Goal: Transaction & Acquisition: Obtain resource

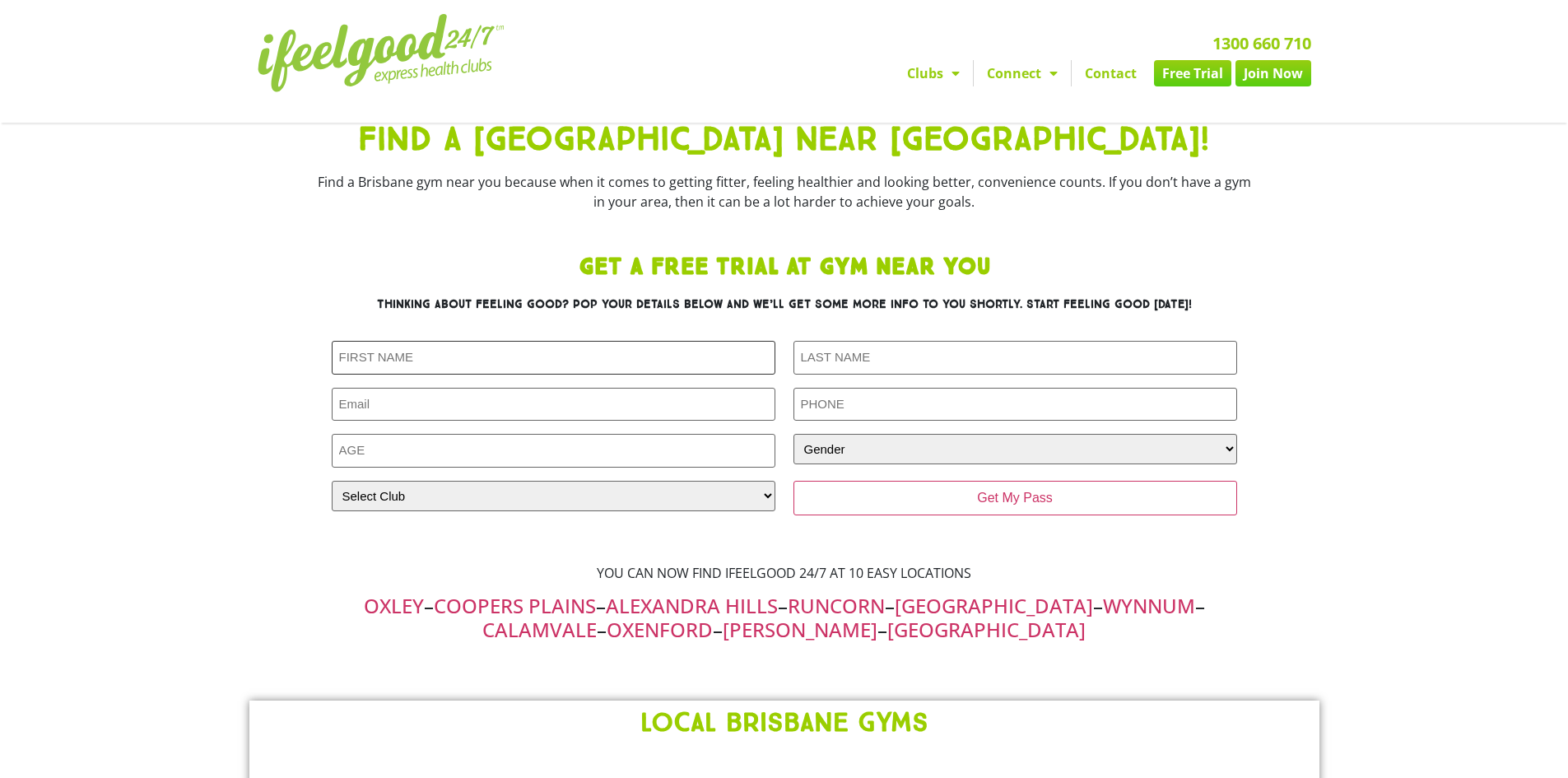
click at [479, 366] on input "First Name (Required)" at bounding box center [553, 358] width 444 height 34
type input "test"
click at [854, 356] on input "Last Name (Required)" at bounding box center [1015, 358] width 444 height 34
type input "test\121231"
click at [648, 393] on input "Email (Required)" at bounding box center [553, 405] width 444 height 34
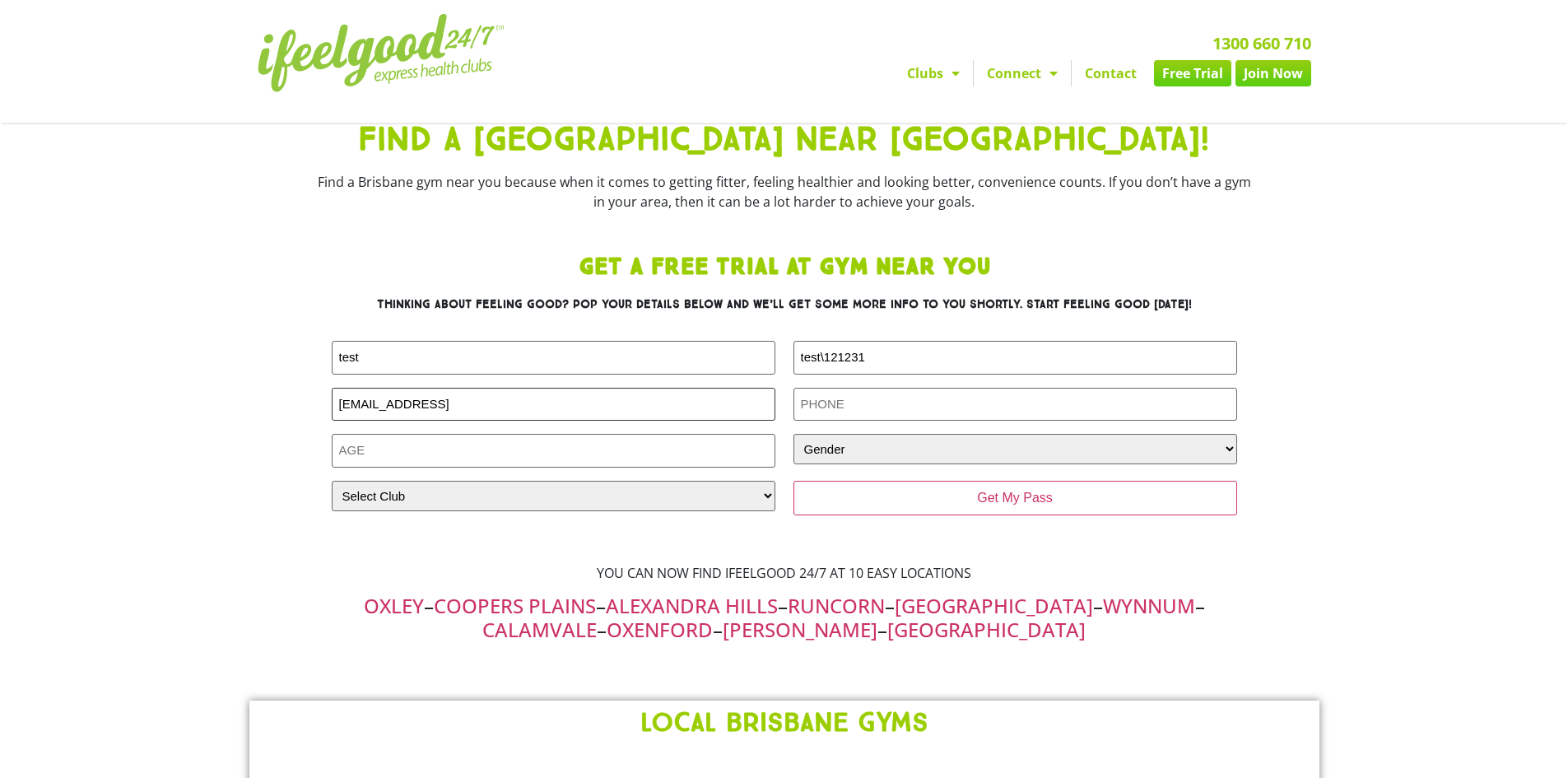
type input "[EMAIL_ADDRESS]"
click at [845, 402] on input "Phone (Required)" at bounding box center [1015, 405] width 444 height 34
type input "0425166994"
click at [510, 450] on input "Age (Required)" at bounding box center [553, 451] width 444 height 34
type input "19"
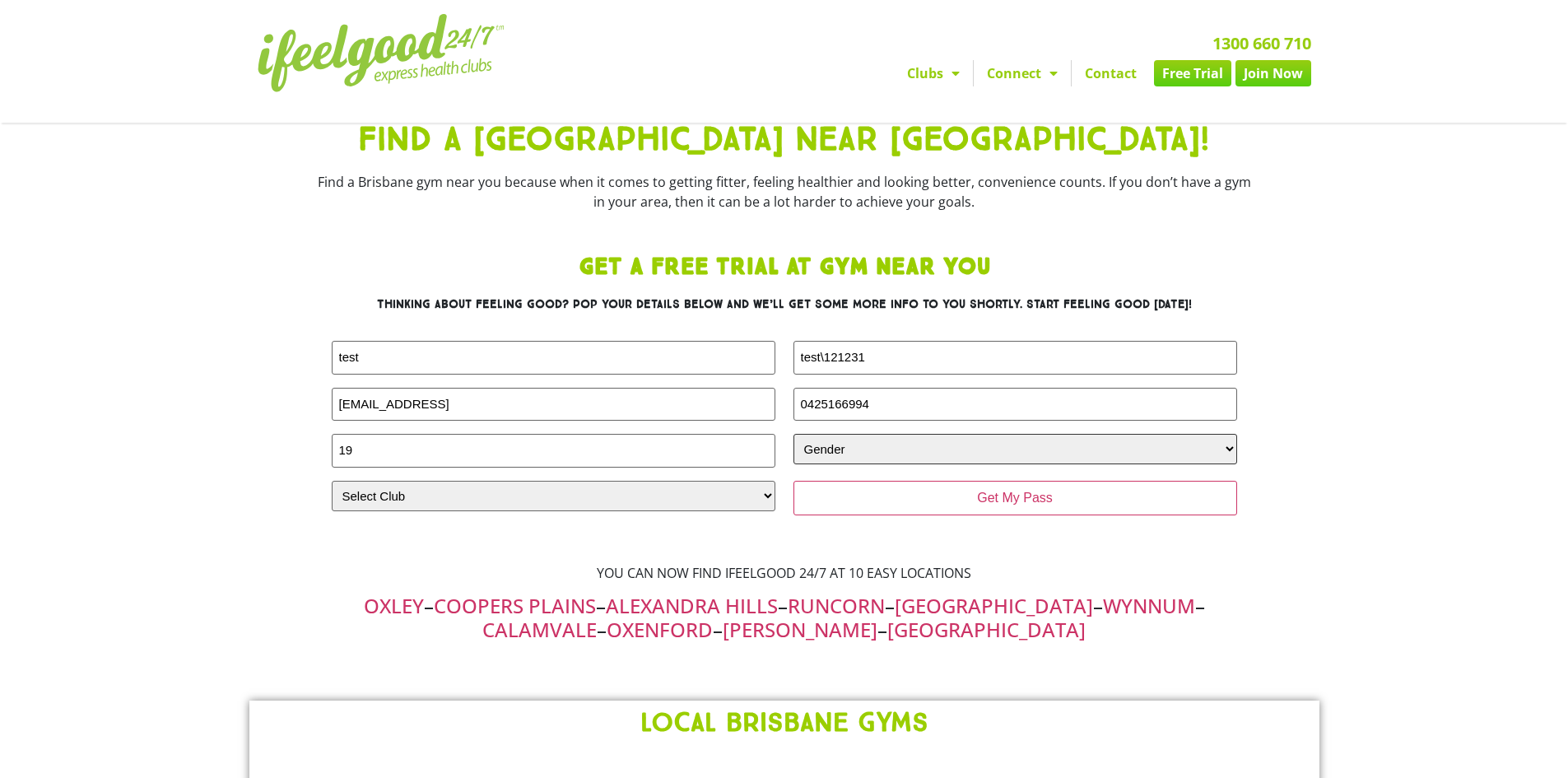
click at [818, 452] on select "Gender [DEMOGRAPHIC_DATA] [DEMOGRAPHIC_DATA]" at bounding box center [1015, 449] width 444 height 31
select select "[DEMOGRAPHIC_DATA]"
click at [793, 434] on select "Gender [DEMOGRAPHIC_DATA] [DEMOGRAPHIC_DATA]" at bounding box center [1015, 449] width 444 height 31
click at [623, 497] on select "Select Club [GEOGRAPHIC_DATA] [GEOGRAPHIC_DATA] [GEOGRAPHIC_DATA] [GEOGRAPHIC_D…" at bounding box center [553, 496] width 444 height 31
select select "Underwood"
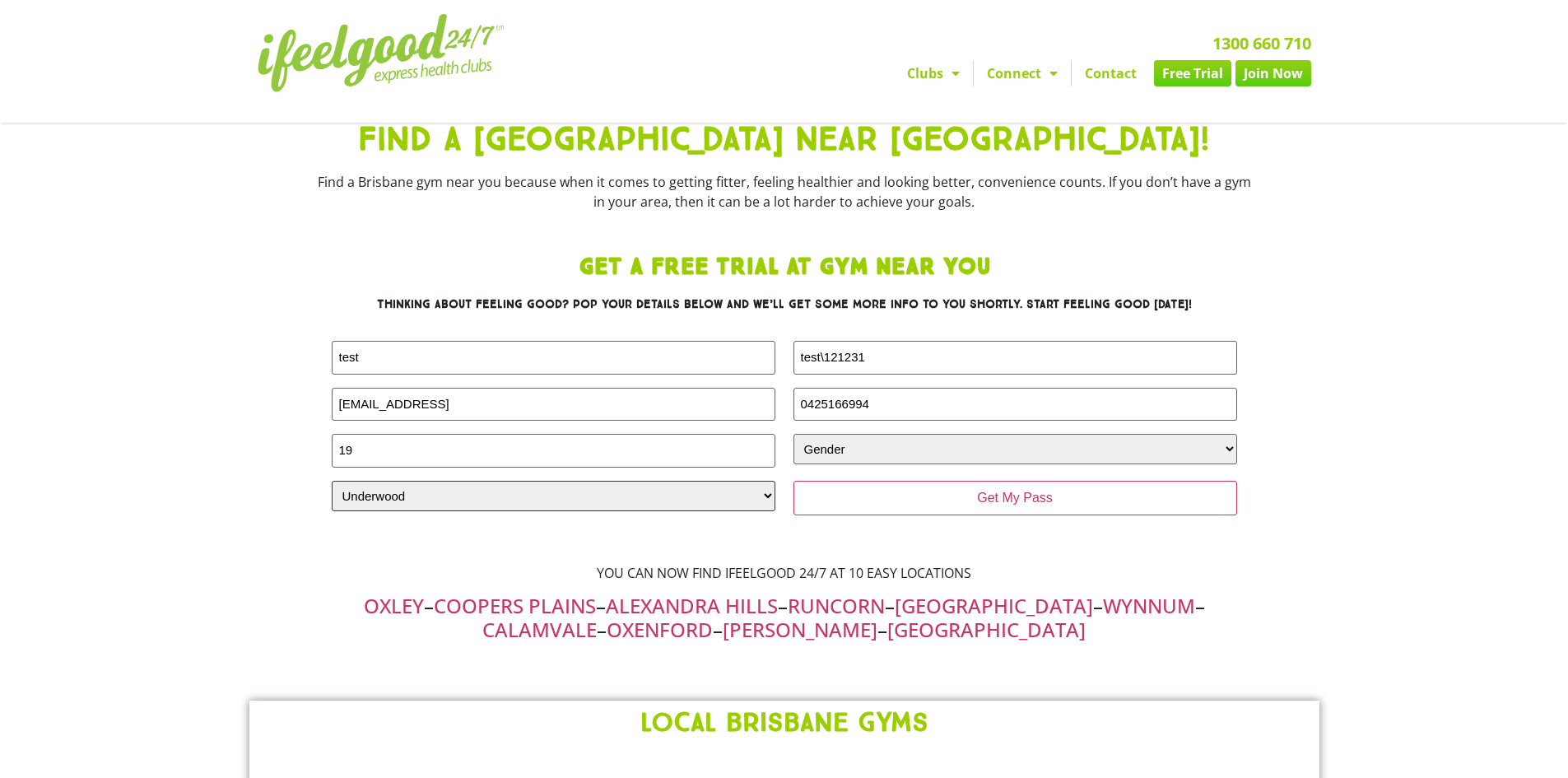
click at [331, 481] on select "Select Club [GEOGRAPHIC_DATA] [GEOGRAPHIC_DATA] [GEOGRAPHIC_DATA] [GEOGRAPHIC_D…" at bounding box center [553, 496] width 444 height 31
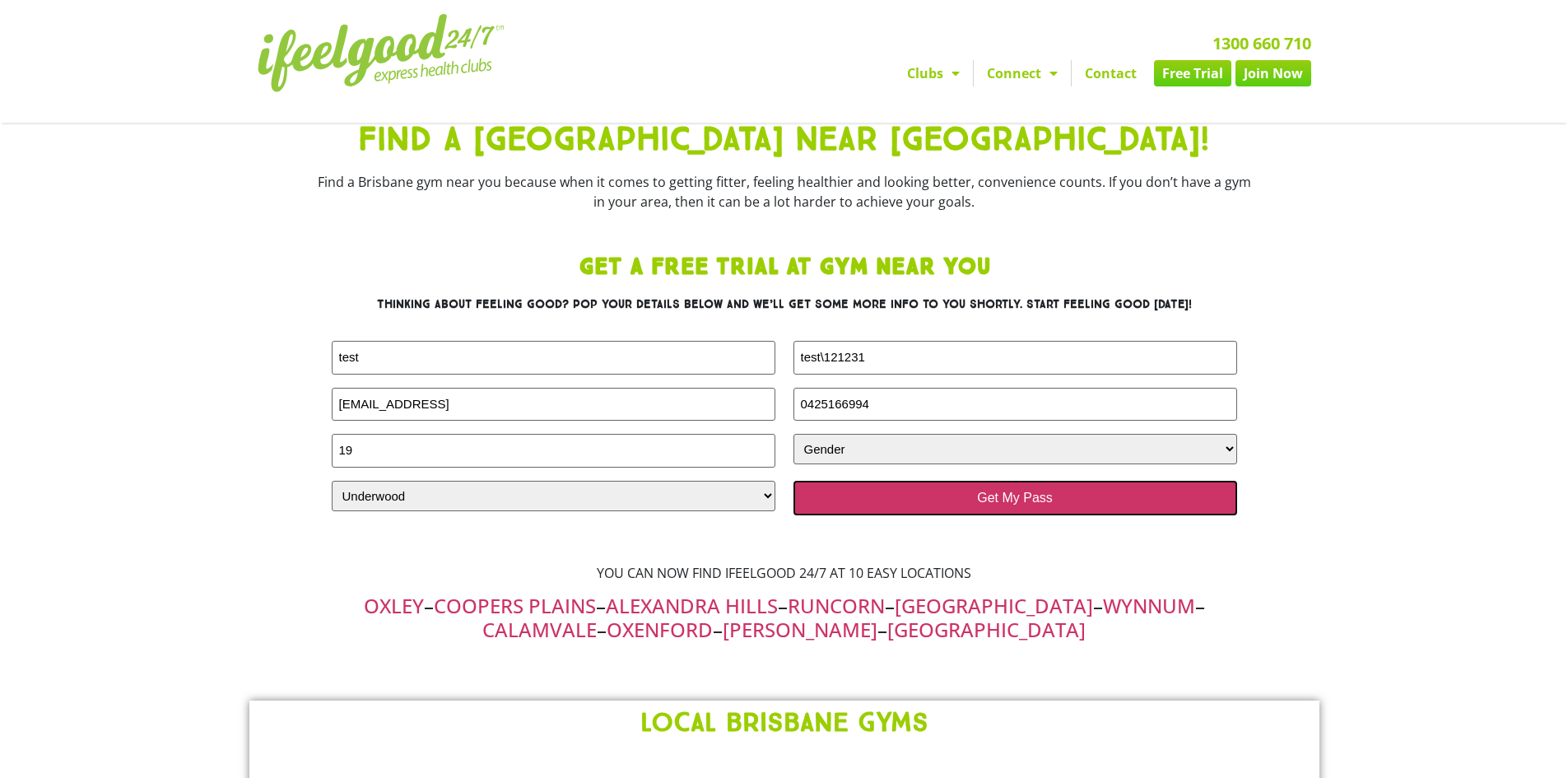
click at [1046, 507] on input "Get My Pass" at bounding box center [1015, 498] width 444 height 35
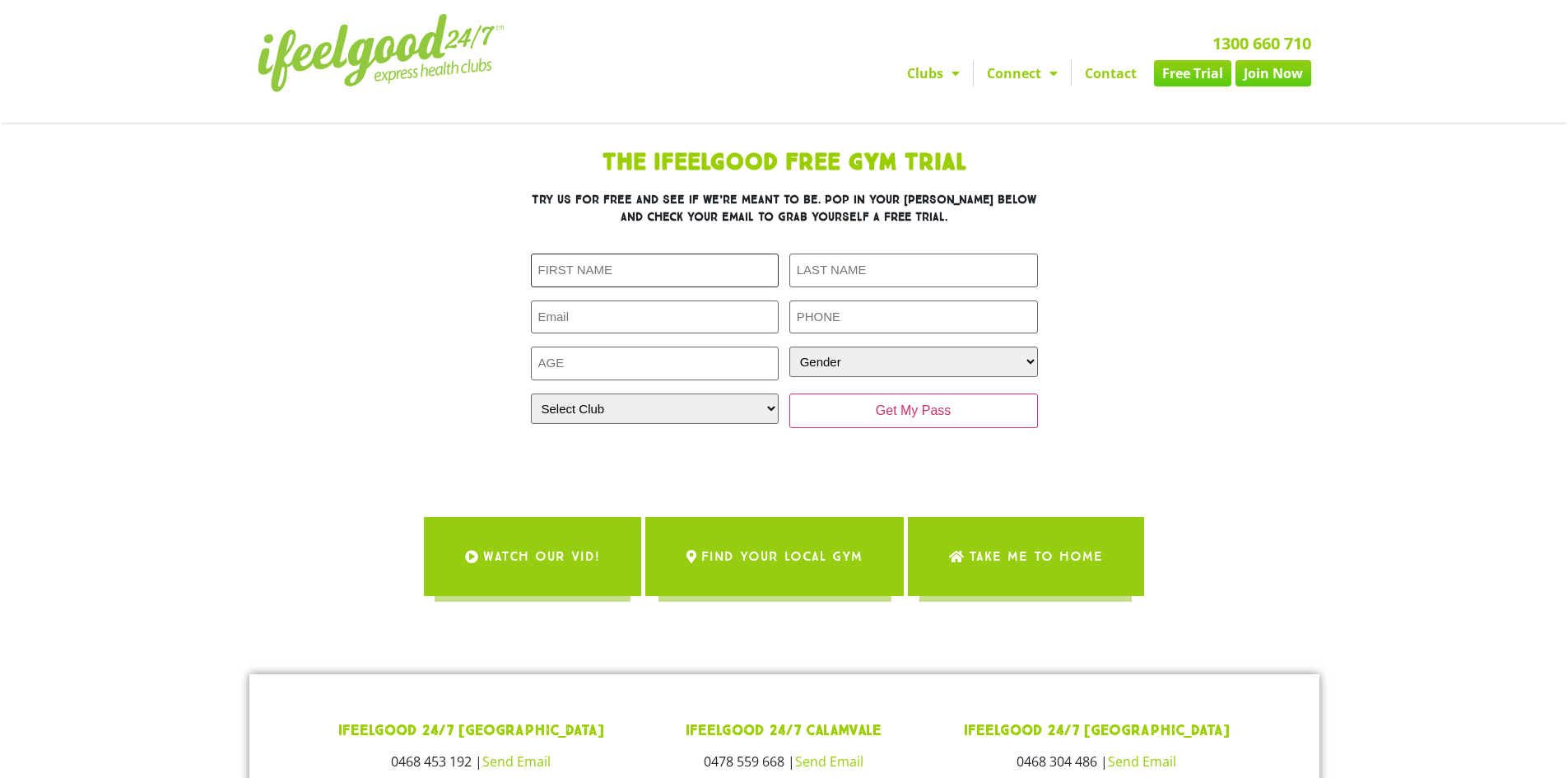
click at [595, 269] on input "First Name (Required)" at bounding box center [655, 270] width 249 height 34
type input "test"
click at [856, 278] on input "Last Name (Required)" at bounding box center [914, 270] width 249 height 34
type input "test123123"
click at [721, 320] on input "Email (Required)" at bounding box center [655, 318] width 249 height 34
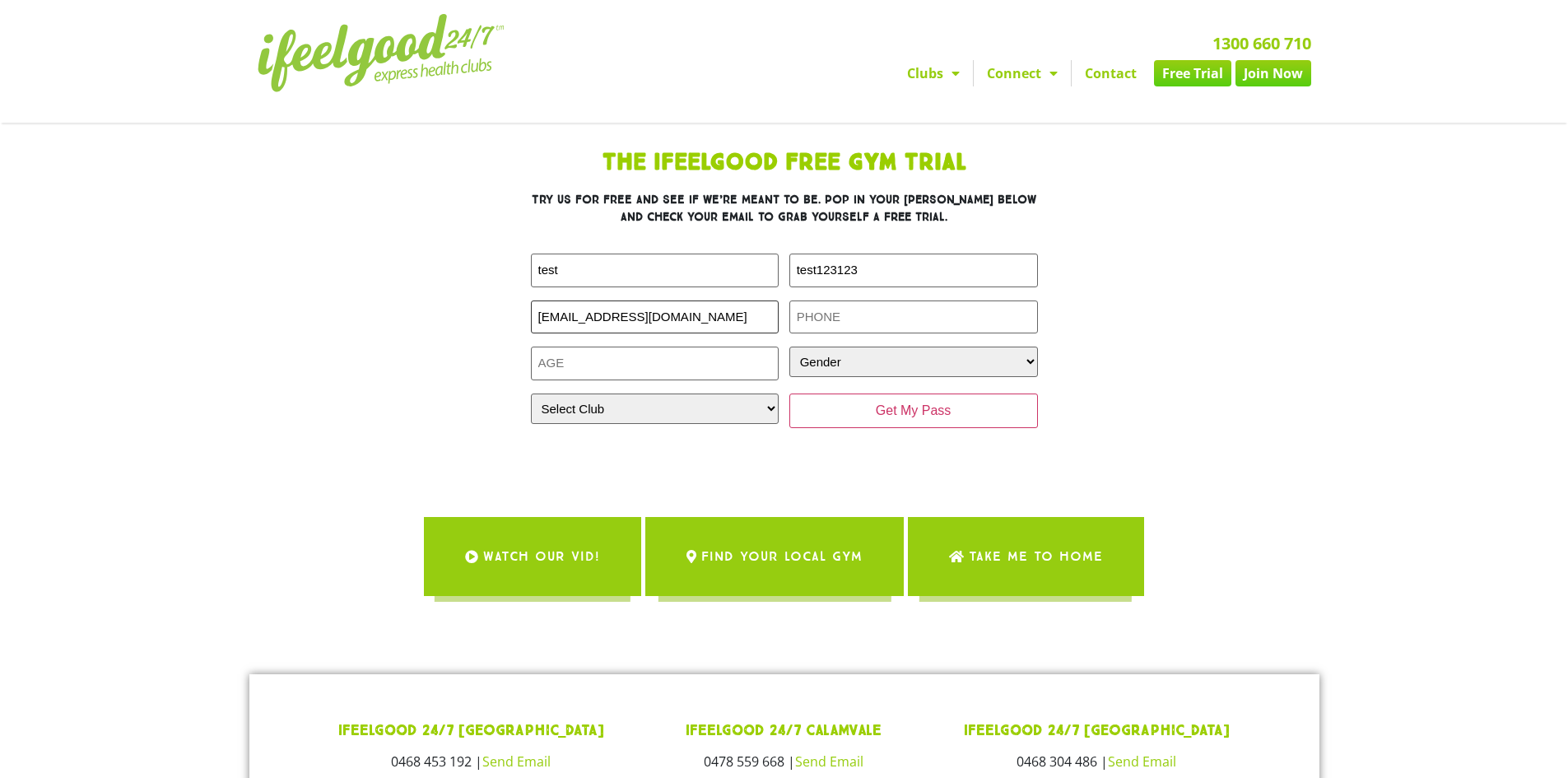
type input "test@gmail.com.au"
click at [926, 322] on input "Phone (Required)" at bounding box center [914, 318] width 249 height 34
type input "0425166994"
click at [681, 361] on input "Age (Required)" at bounding box center [655, 364] width 249 height 34
type input "19"
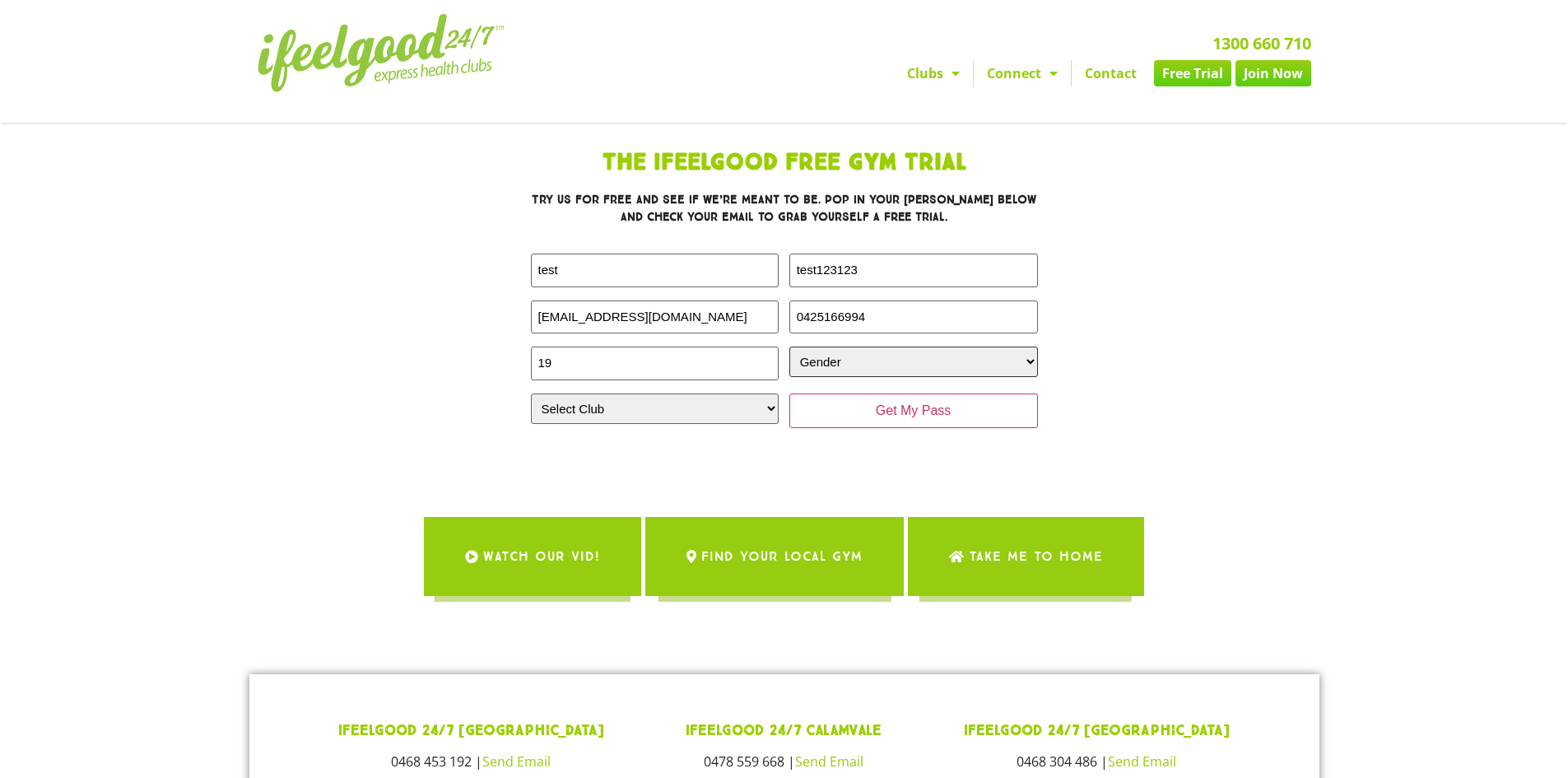
click at [923, 354] on select "Gender [DEMOGRAPHIC_DATA] [DEMOGRAPHIC_DATA]" at bounding box center [914, 362] width 249 height 31
select select "[DEMOGRAPHIC_DATA]"
click at [789, 347] on select "Gender [DEMOGRAPHIC_DATA] [DEMOGRAPHIC_DATA]" at bounding box center [914, 362] width 249 height 31
click at [680, 411] on select "Select Club [GEOGRAPHIC_DATA] [GEOGRAPHIC_DATA] [GEOGRAPHIC_DATA] [GEOGRAPHIC_D…" at bounding box center [655, 409] width 249 height 31
select select "Oxley"
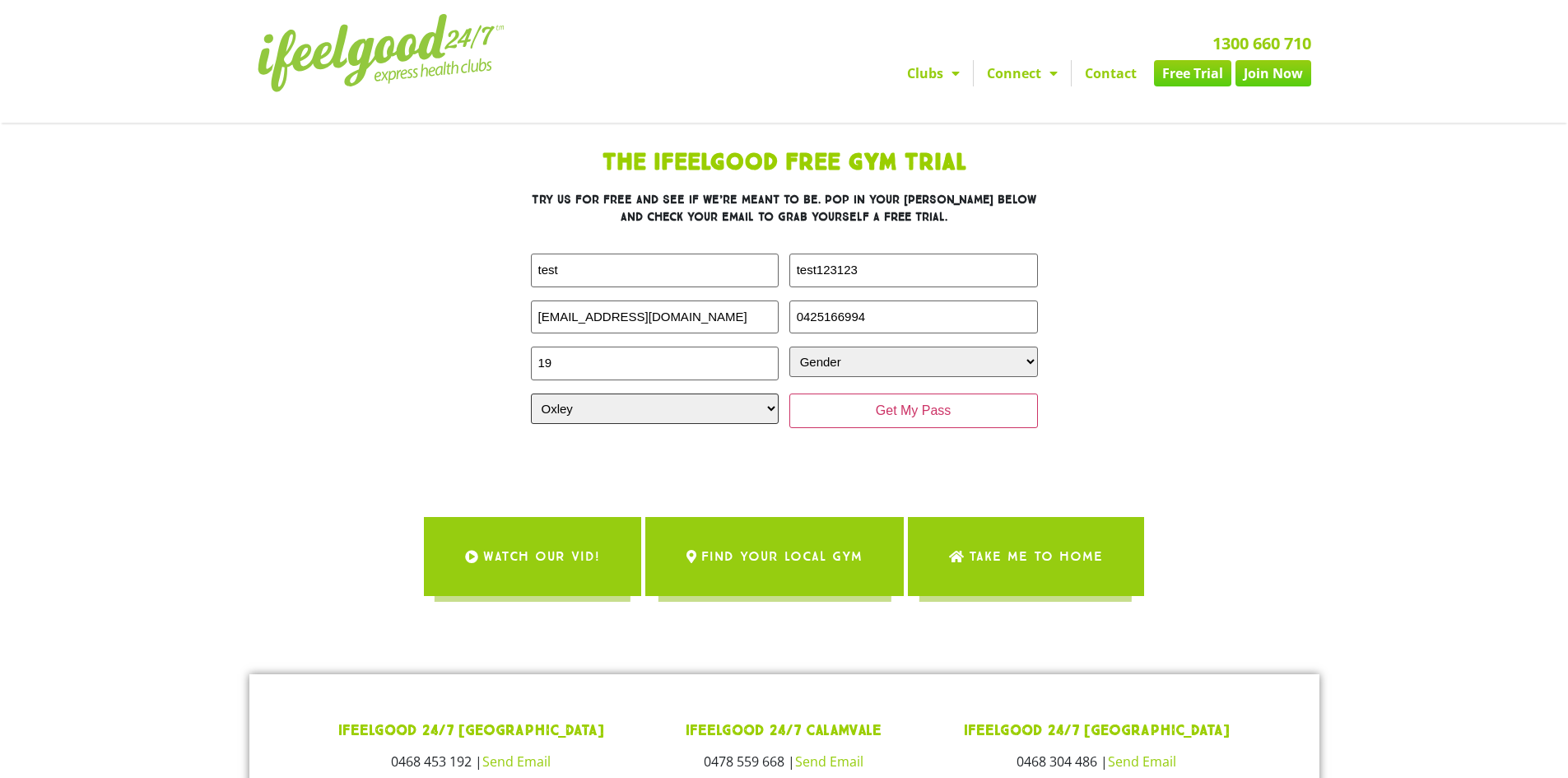
click at [531, 394] on select "Select Club [GEOGRAPHIC_DATA] [GEOGRAPHIC_DATA] [GEOGRAPHIC_DATA] [GEOGRAPHIC_D…" at bounding box center [655, 409] width 249 height 31
click at [902, 415] on input "Get My Pass" at bounding box center [914, 411] width 249 height 35
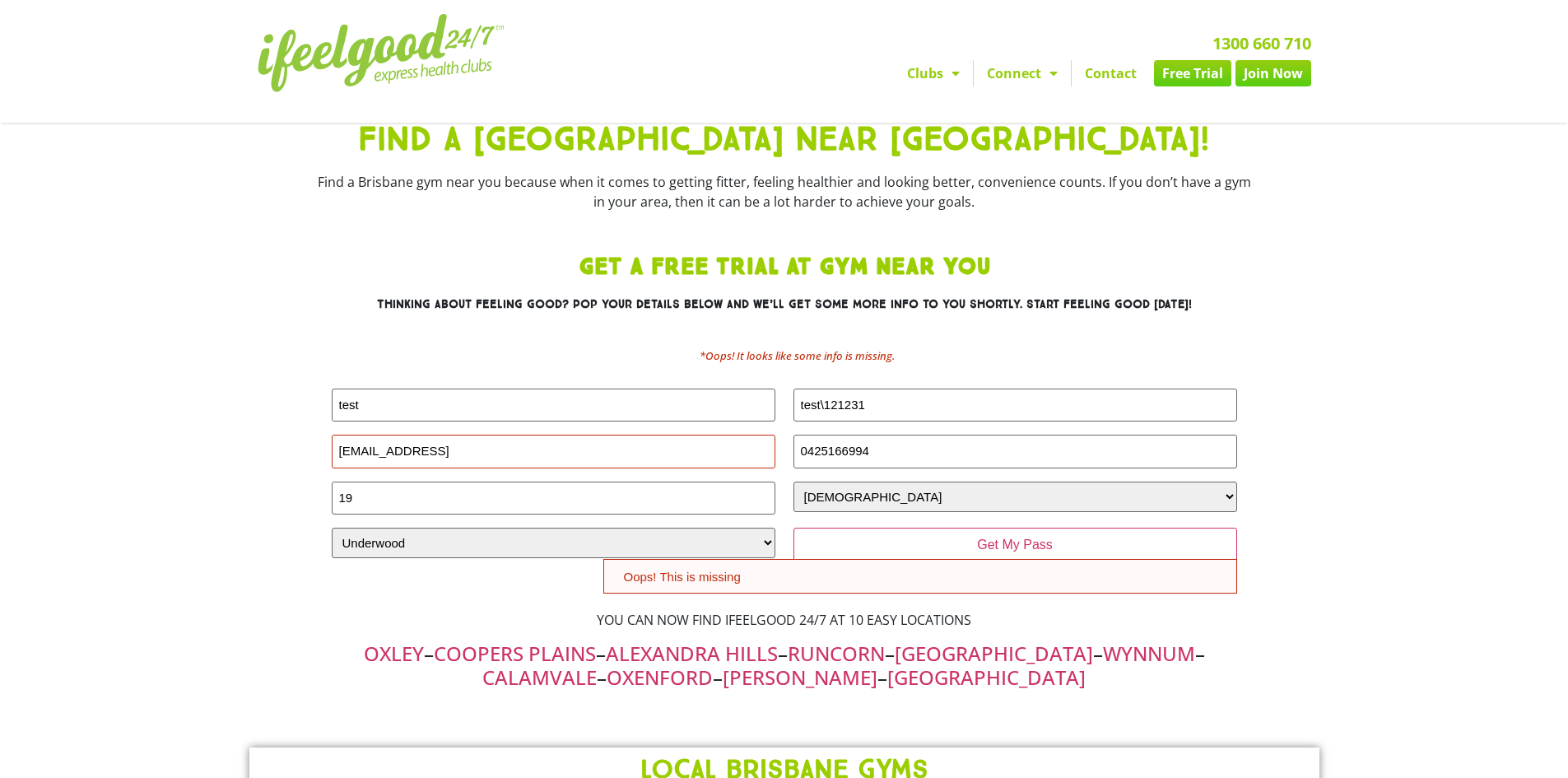
click at [369, 41] on img at bounding box center [381, 53] width 247 height 78
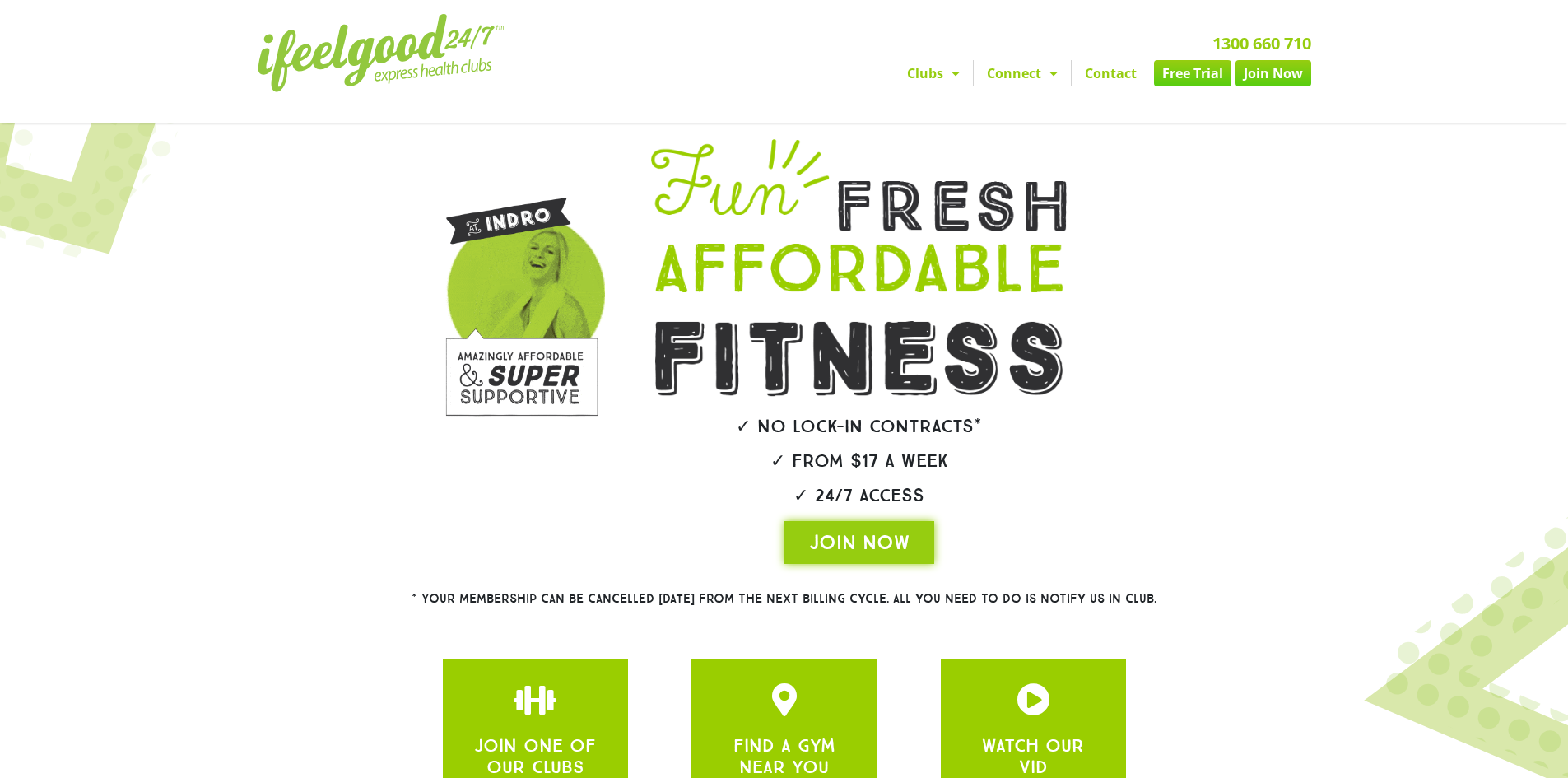
click at [1189, 79] on link "Free Trial" at bounding box center [1192, 73] width 78 height 26
